Goal: Transaction & Acquisition: Book appointment/travel/reservation

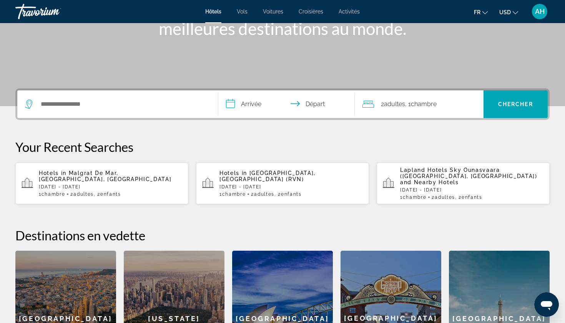
scroll to position [201, 0]
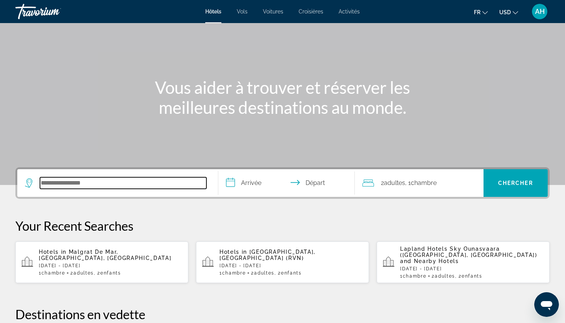
click at [154, 180] on input "Search hotel destination" at bounding box center [123, 183] width 167 height 12
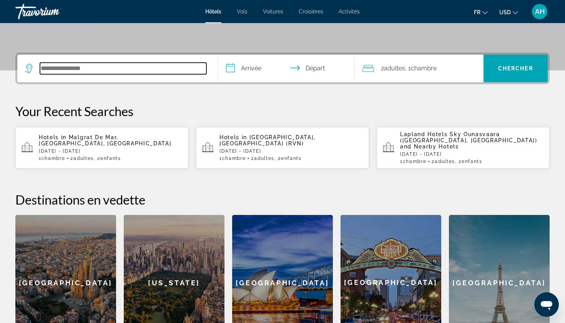
scroll to position [159, 0]
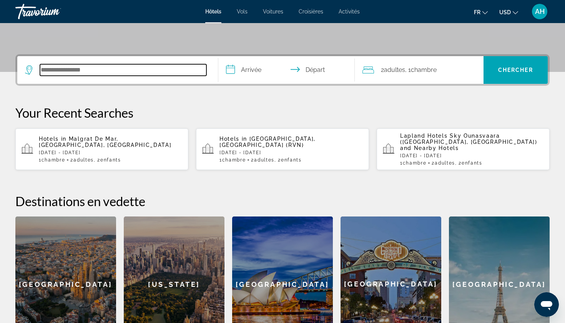
click at [88, 67] on input "Search hotel destination" at bounding box center [123, 70] width 167 height 12
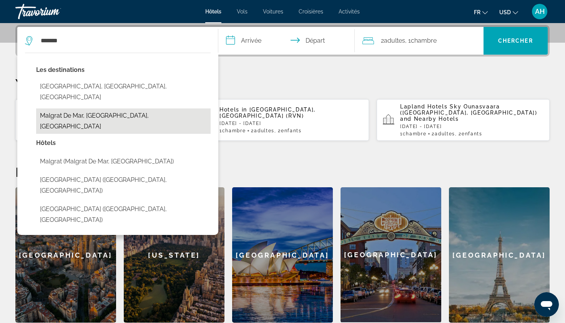
drag, startPoint x: 85, startPoint y: 41, endPoint x: 88, endPoint y: 102, distance: 60.9
click at [88, 108] on button "Malgrat De Mar, [GEOGRAPHIC_DATA], [GEOGRAPHIC_DATA]" at bounding box center [123, 120] width 175 height 25
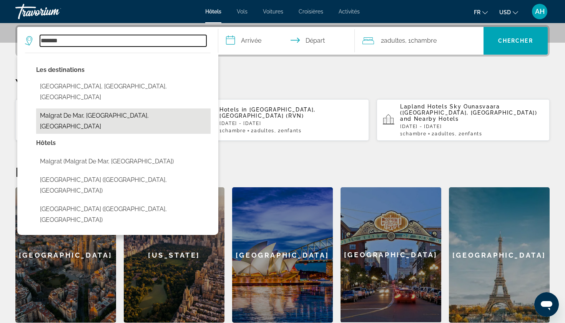
type input "**********"
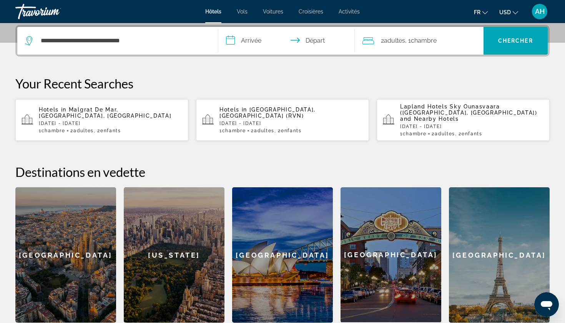
click at [251, 36] on input "**********" at bounding box center [288, 42] width 140 height 30
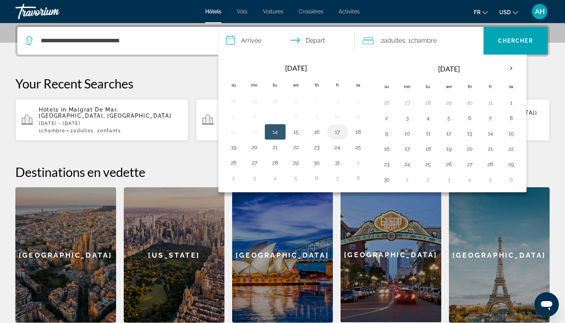
click at [333, 133] on button "17" at bounding box center [337, 132] width 12 height 11
click at [354, 130] on button "18" at bounding box center [358, 132] width 12 height 11
type input "**********"
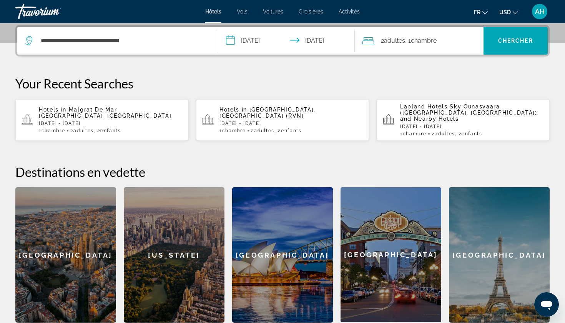
click at [412, 38] on span ", 1 Chambre pièces" at bounding box center [421, 40] width 32 height 11
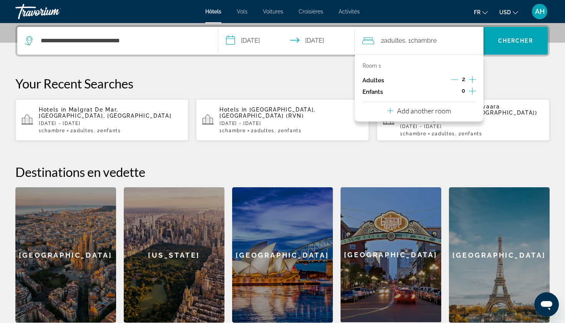
click at [473, 93] on icon "Increment children" at bounding box center [472, 91] width 7 height 7
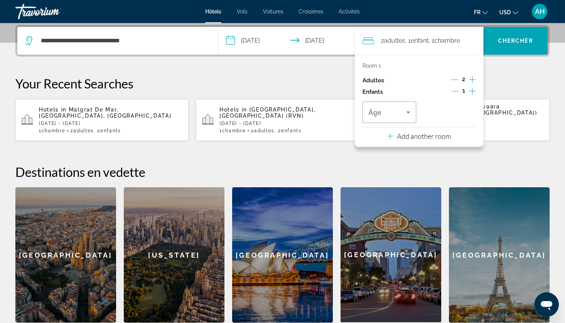
click at [473, 93] on icon "Increment children" at bounding box center [472, 91] width 7 height 7
click at [389, 126] on div "Room 1 Adultes 2 Enfants 2 Âge Âge Add another room" at bounding box center [419, 101] width 129 height 92
click at [382, 117] on span "Travelers: 2 adults, 2 children" at bounding box center [388, 112] width 38 height 9
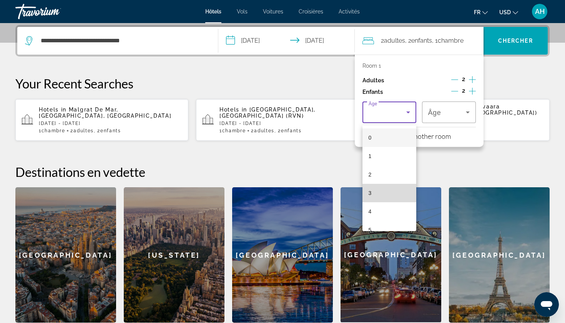
click at [392, 192] on mat-option "3" at bounding box center [390, 193] width 54 height 18
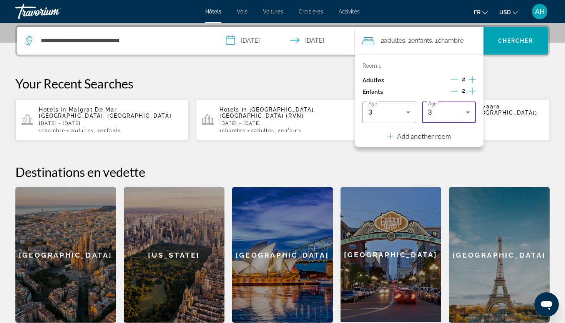
click at [436, 112] on div "3" at bounding box center [447, 112] width 38 height 9
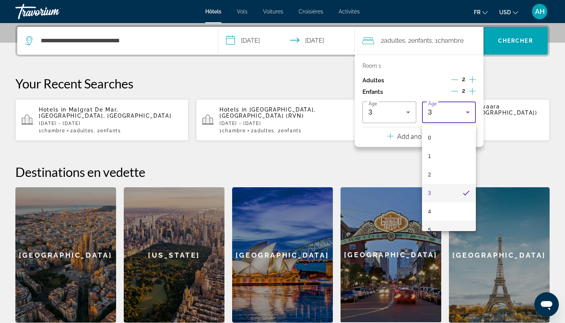
click at [438, 223] on mat-option "5" at bounding box center [449, 230] width 54 height 18
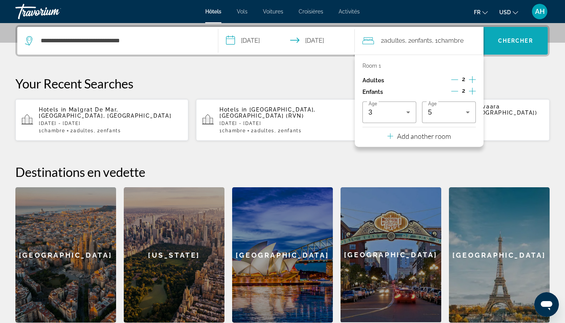
click at [503, 47] on span "Search" at bounding box center [516, 41] width 65 height 18
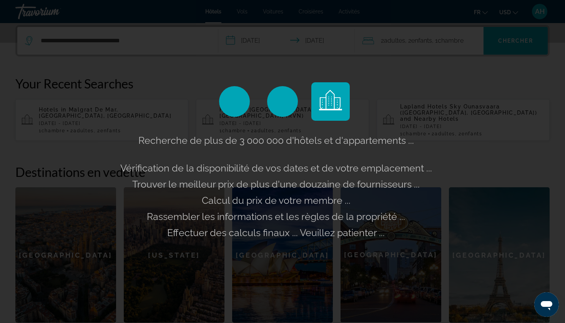
click at [507, 11] on div "Recherche de plus de 3 000 000 d'hôtels et d'appartements ... Vérification de l…" at bounding box center [282, 161] width 565 height 323
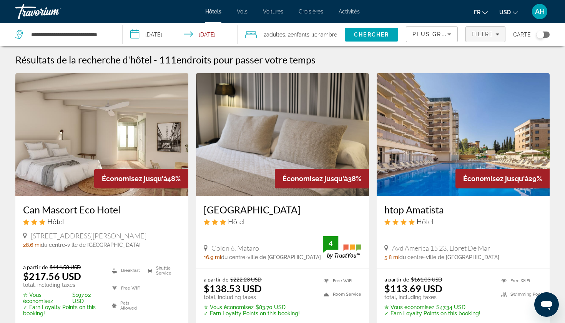
click at [485, 37] on span "Filters" at bounding box center [485, 34] width 39 height 18
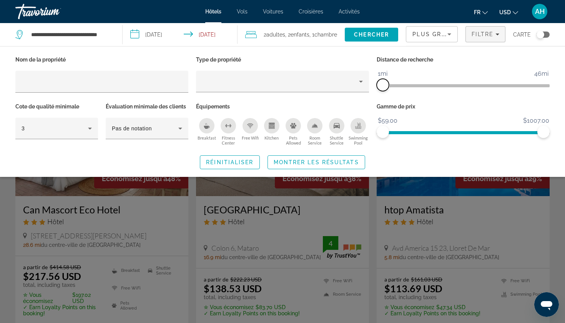
drag, startPoint x: 485, startPoint y: 83, endPoint x: 383, endPoint y: 86, distance: 102.3
click at [383, 86] on span "ngx-slider" at bounding box center [383, 85] width 12 height 12
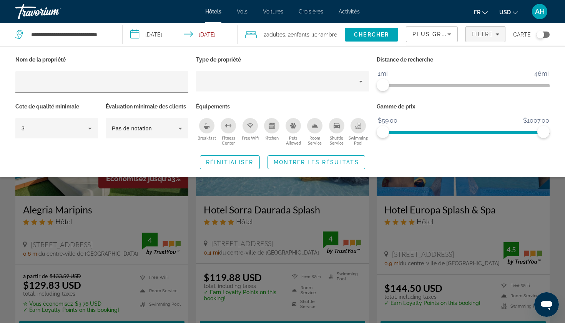
click at [468, 181] on div "Search widget" at bounding box center [282, 219] width 565 height 208
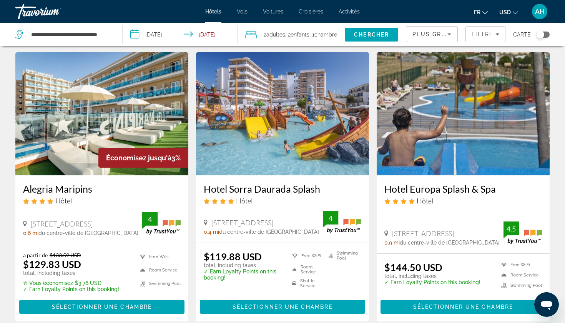
scroll to position [21, 0]
click at [506, 13] on span "USD" at bounding box center [506, 12] width 12 height 6
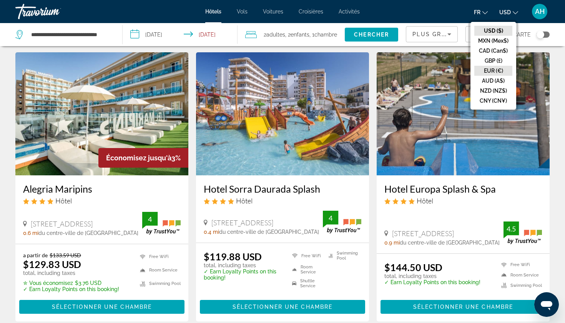
click at [495, 69] on button "EUR (€)" at bounding box center [494, 71] width 38 height 10
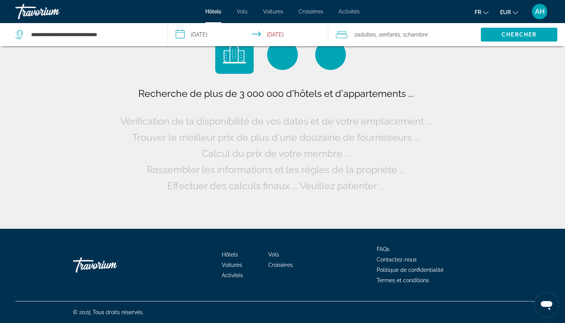
scroll to position [0, 0]
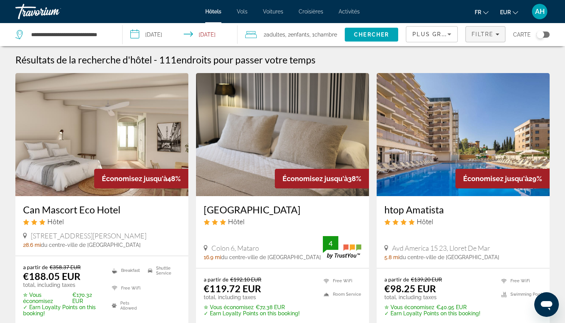
click at [487, 40] on span "Filters" at bounding box center [485, 34] width 39 height 18
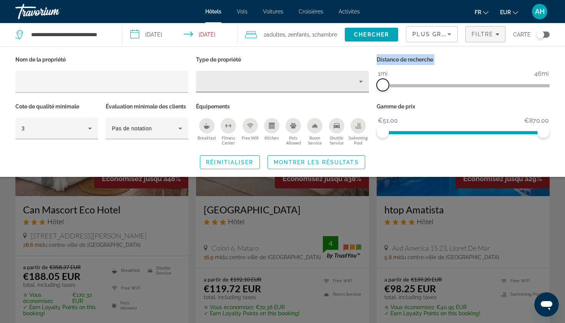
drag, startPoint x: 486, startPoint y: 87, endPoint x: 334, endPoint y: 80, distance: 151.7
click at [334, 80] on div "Nom de la propriété Type de propriété Distance de recherche 1mi 46mi 1mi Cote d…" at bounding box center [283, 100] width 542 height 93
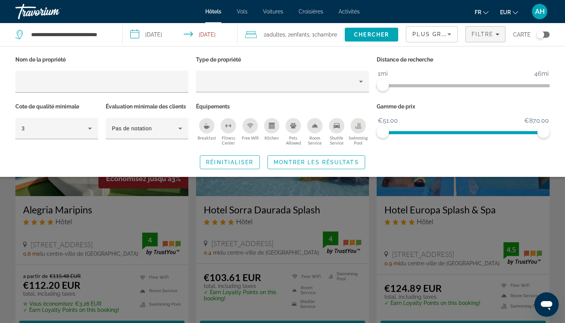
click at [561, 197] on div "Search widget" at bounding box center [282, 219] width 565 height 208
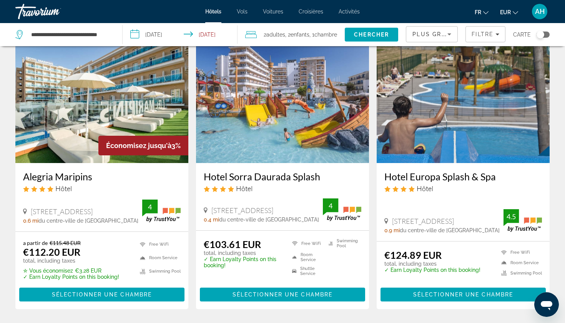
scroll to position [35, 0]
